Goal: Information Seeking & Learning: Compare options

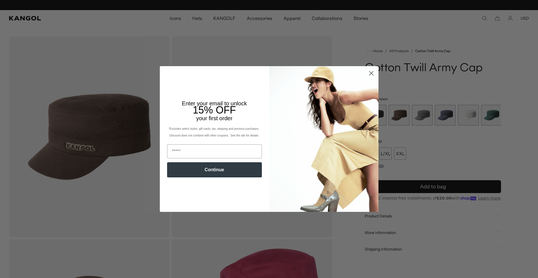
scroll to position [0, 116]
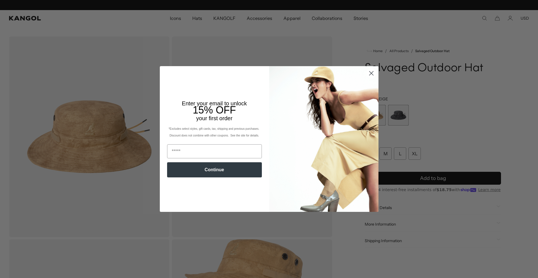
scroll to position [0, 116]
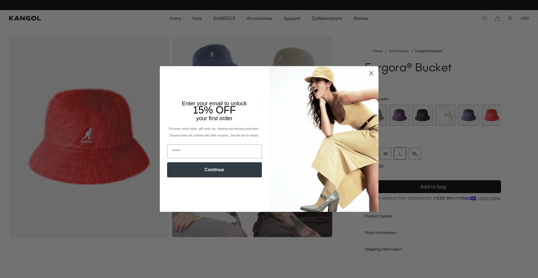
scroll to position [0, 116]
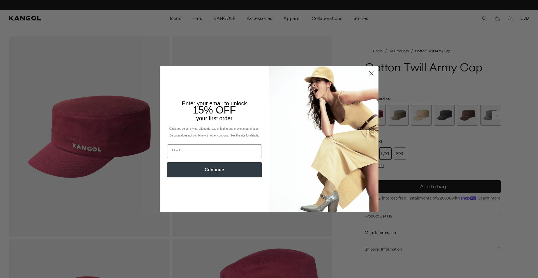
scroll to position [0, 116]
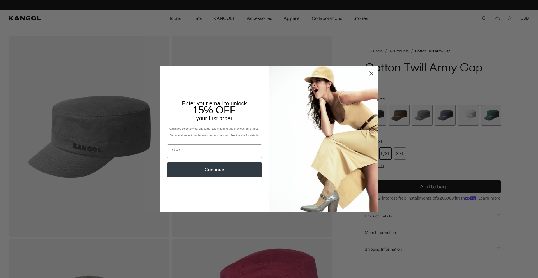
scroll to position [0, 116]
